Goal: Task Accomplishment & Management: Use online tool/utility

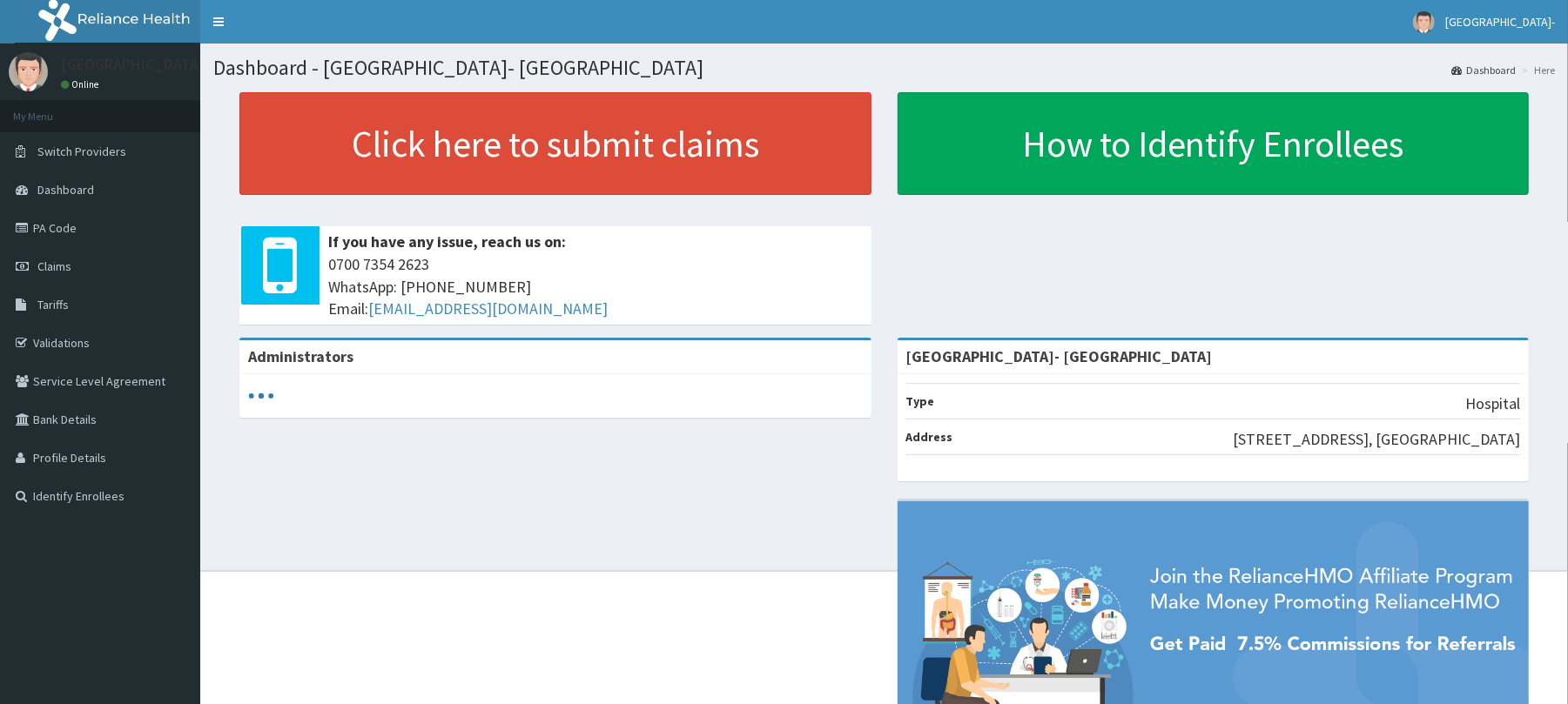
scroll to position [37, 0]
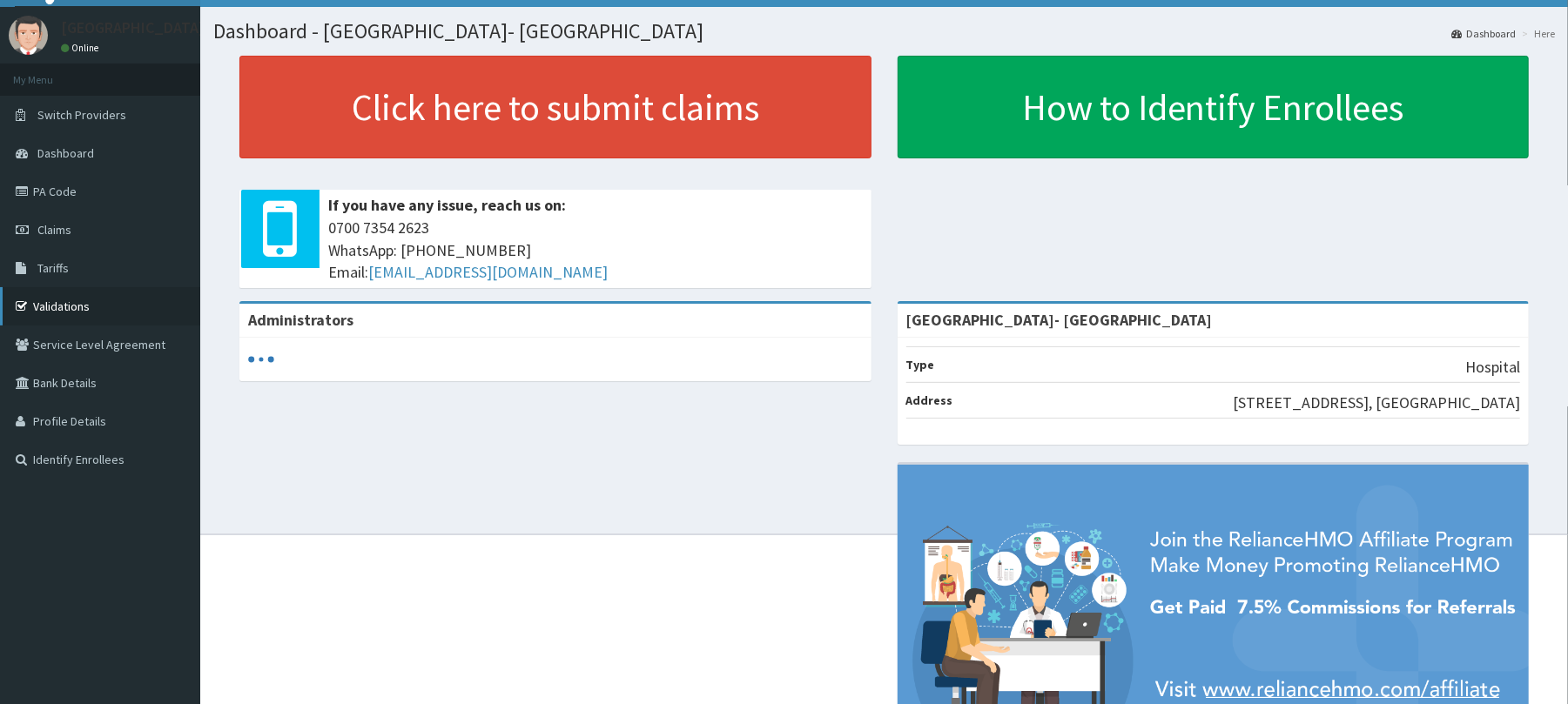
click at [99, 308] on link "Validations" at bounding box center [100, 306] width 201 height 39
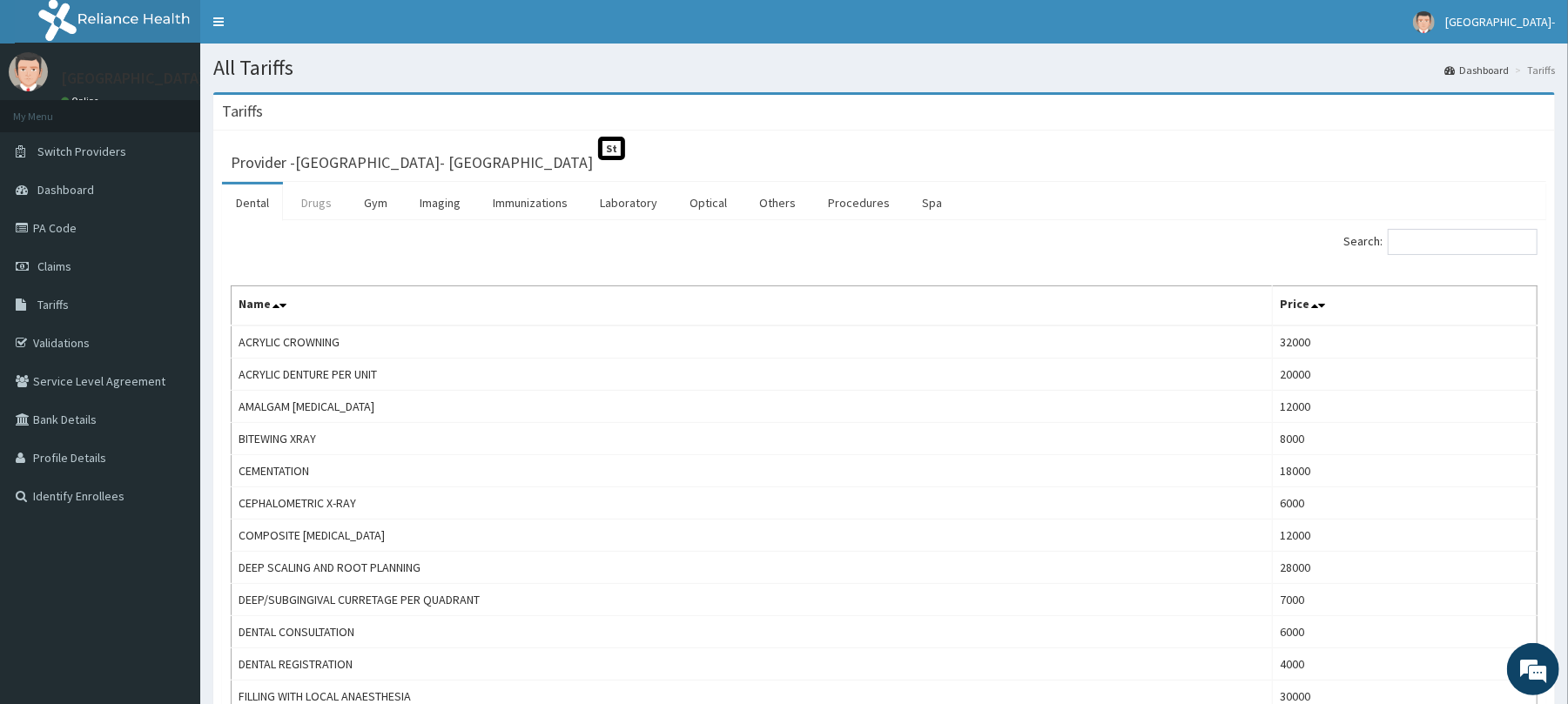
click at [307, 205] on link "Drugs" at bounding box center [316, 202] width 58 height 37
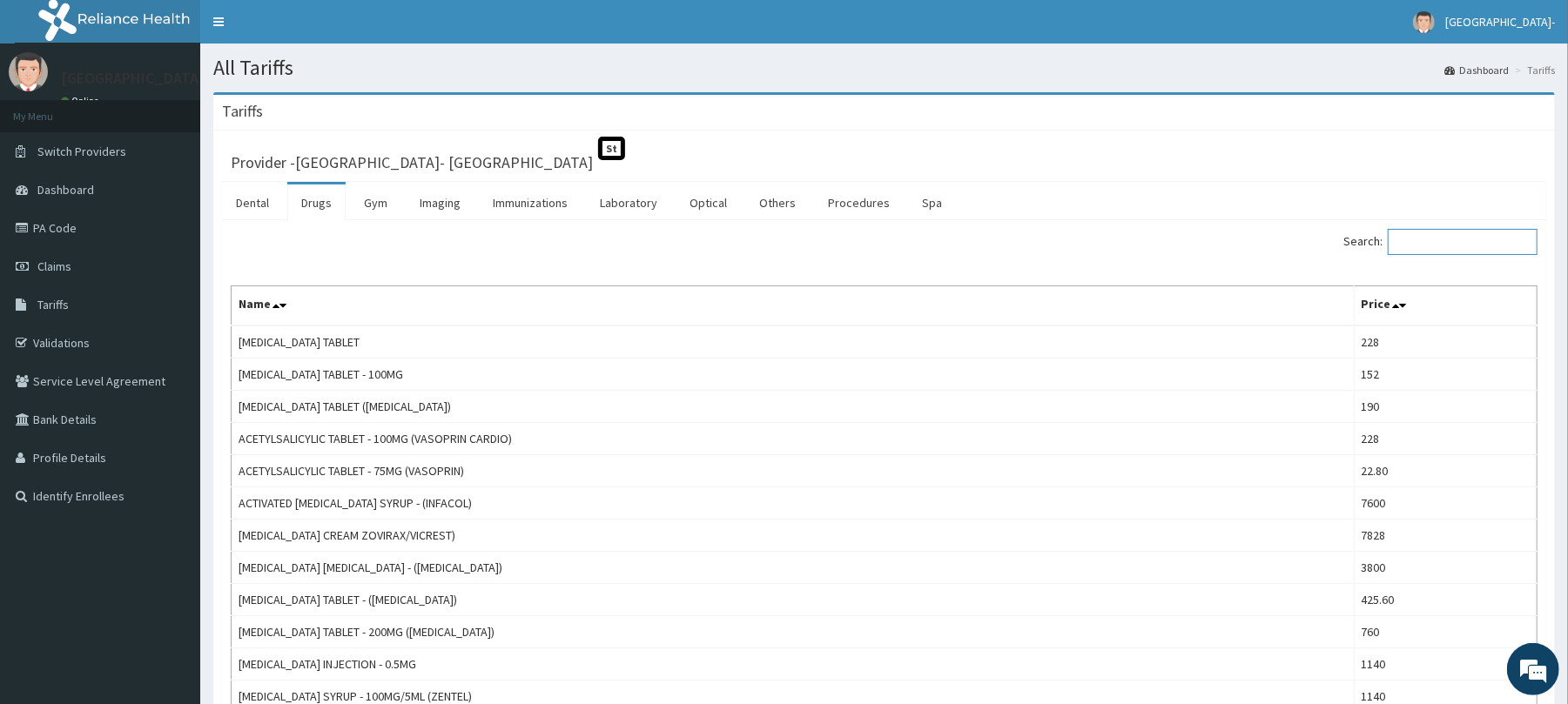
click at [1433, 236] on input "Search:" at bounding box center [1463, 242] width 149 height 26
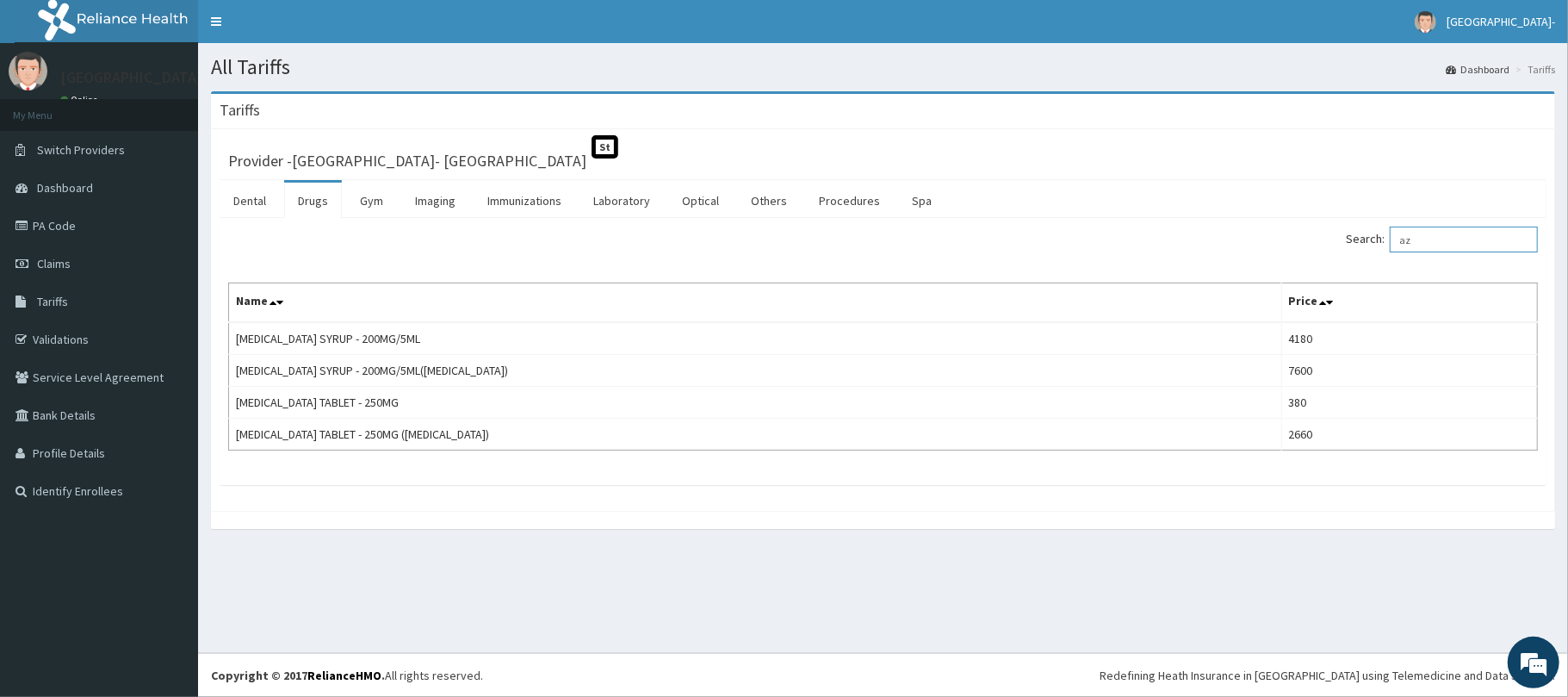
type input "a"
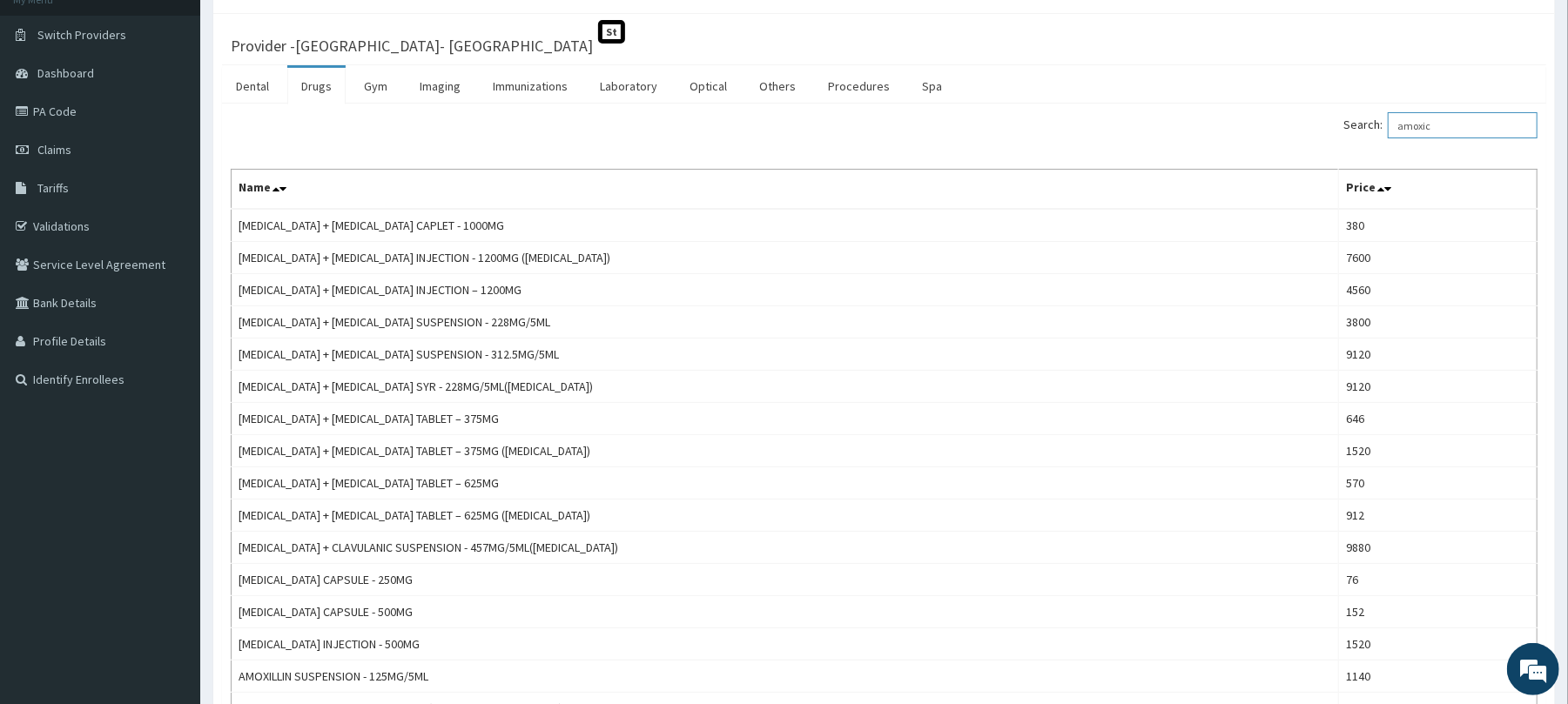
scroll to position [129, 0]
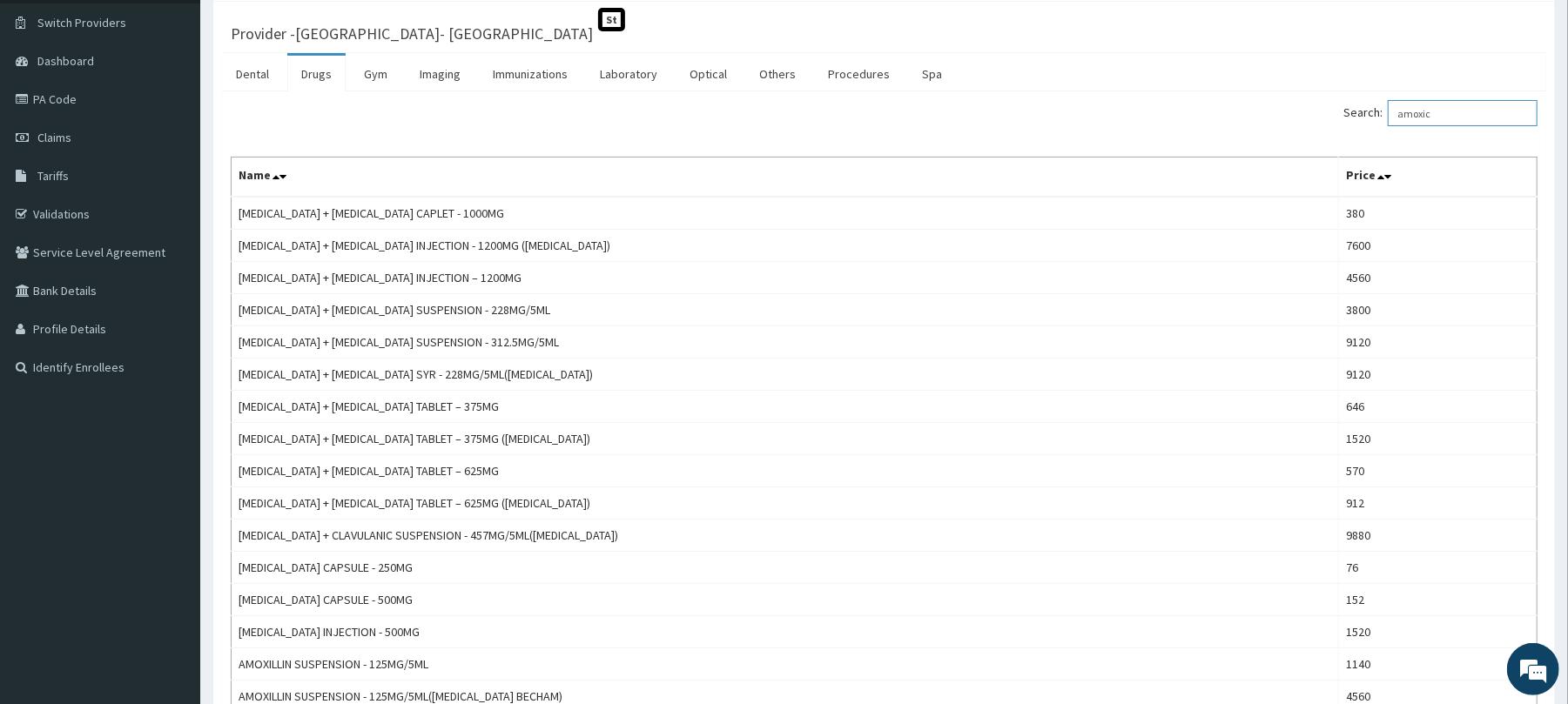
type input "amoxic"
